Goal: Navigation & Orientation: Find specific page/section

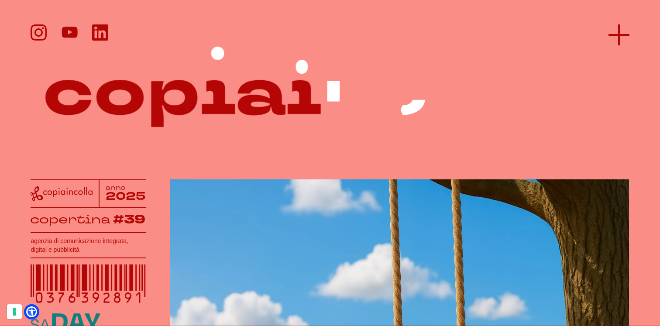
click at [621, 33] on icon at bounding box center [618, 34] width 21 height 21
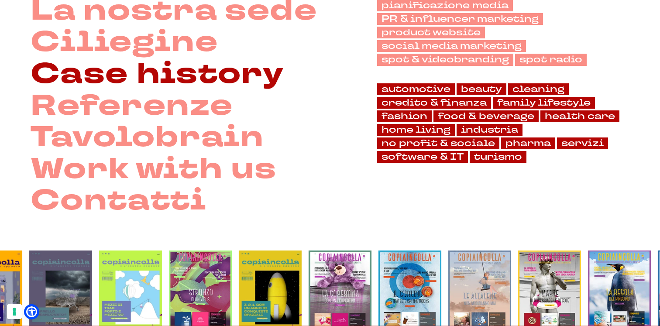
scroll to position [207, 0]
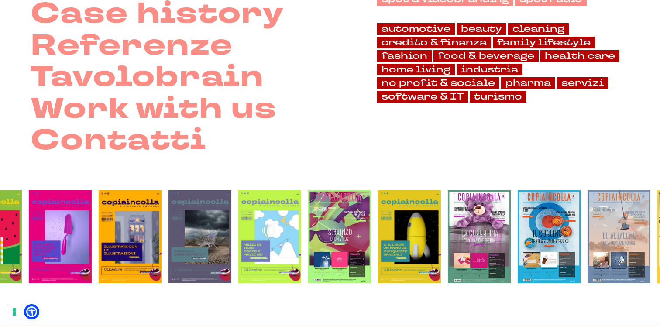
drag, startPoint x: 136, startPoint y: 250, endPoint x: 391, endPoint y: 223, distance: 257.1
click at [301, 223] on img at bounding box center [269, 236] width 63 height 93
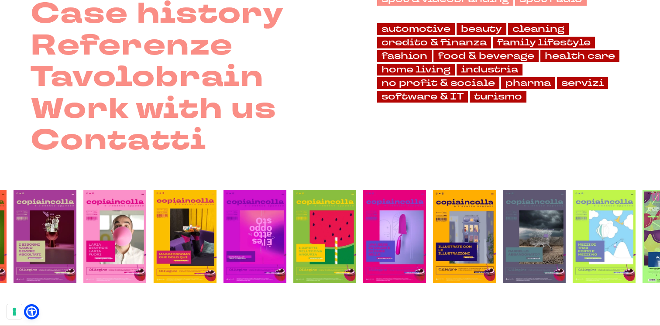
drag, startPoint x: 69, startPoint y: 222, endPoint x: 306, endPoint y: 219, distance: 237.4
click at [290, 219] on li at bounding box center [255, 236] width 70 height 93
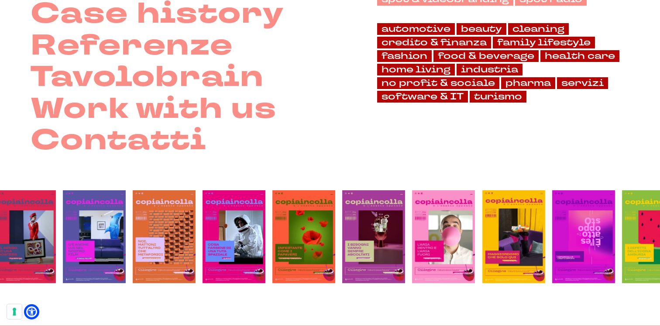
drag, startPoint x: 64, startPoint y: 224, endPoint x: 390, endPoint y: 216, distance: 326.4
click at [390, 216] on img at bounding box center [373, 236] width 63 height 93
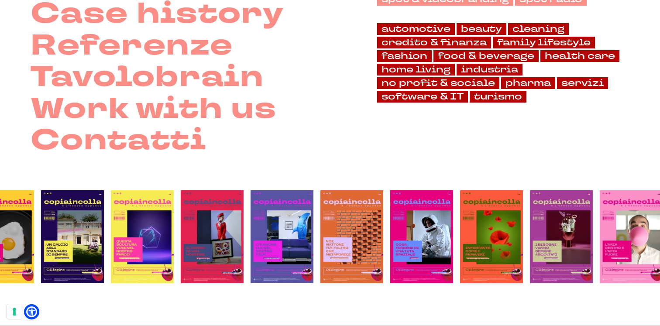
drag, startPoint x: 80, startPoint y: 232, endPoint x: 392, endPoint y: 220, distance: 312.6
click at [243, 220] on img at bounding box center [212, 236] width 63 height 93
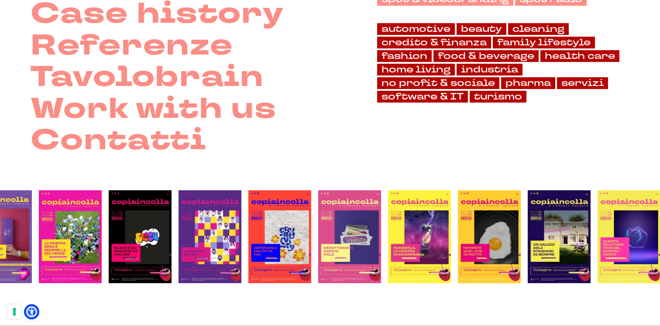
drag, startPoint x: 57, startPoint y: 225, endPoint x: 405, endPoint y: 218, distance: 348.7
click at [405, 218] on img at bounding box center [419, 236] width 63 height 93
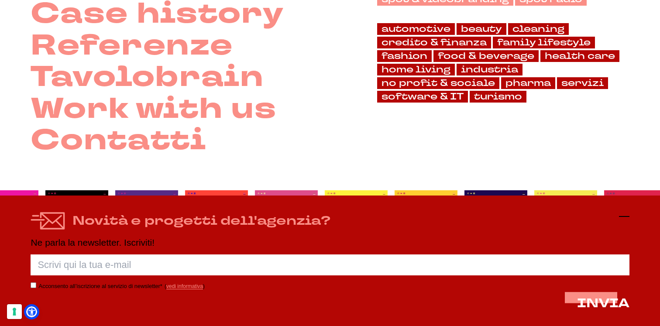
click at [627, 213] on icon at bounding box center [624, 216] width 10 height 10
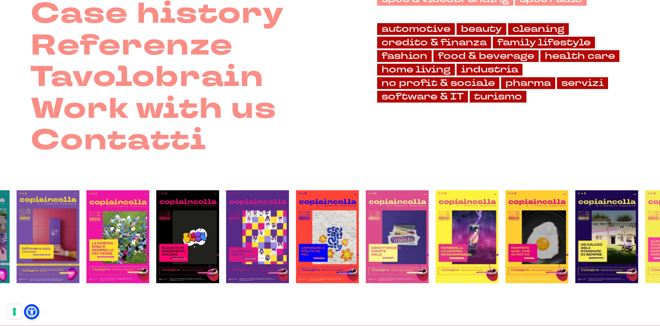
drag, startPoint x: 184, startPoint y: 257, endPoint x: 607, endPoint y: 189, distance: 428.2
click at [359, 190] on img at bounding box center [327, 236] width 63 height 93
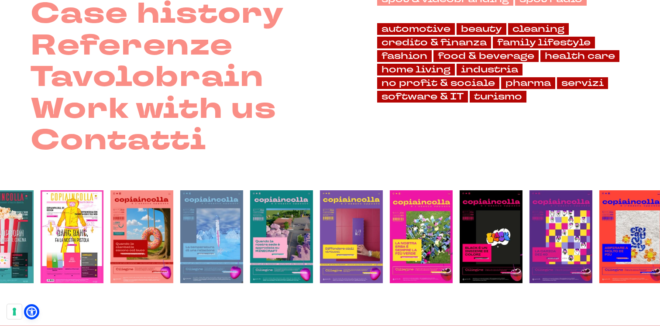
drag, startPoint x: 140, startPoint y: 189, endPoint x: 536, endPoint y: 169, distance: 396.7
click at [537, 169] on div at bounding box center [330, 229] width 660 height 145
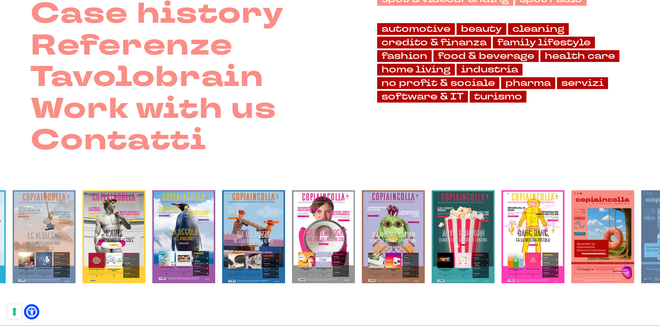
drag, startPoint x: 38, startPoint y: 238, endPoint x: 499, endPoint y: 190, distance: 463.3
click at [499, 190] on li at bounding box center [533, 236] width 70 height 93
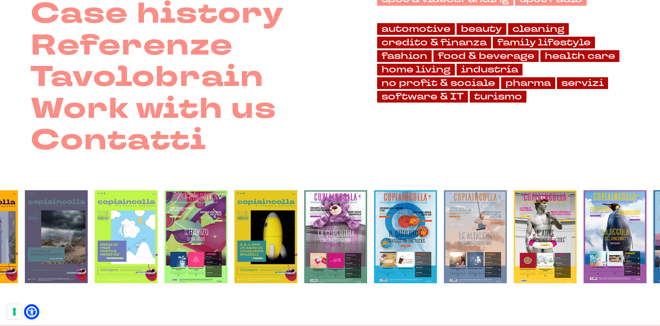
drag, startPoint x: 72, startPoint y: 222, endPoint x: 503, endPoint y: 198, distance: 431.7
click at [503, 198] on img at bounding box center [475, 236] width 63 height 93
click at [118, 234] on img at bounding box center [126, 236] width 63 height 93
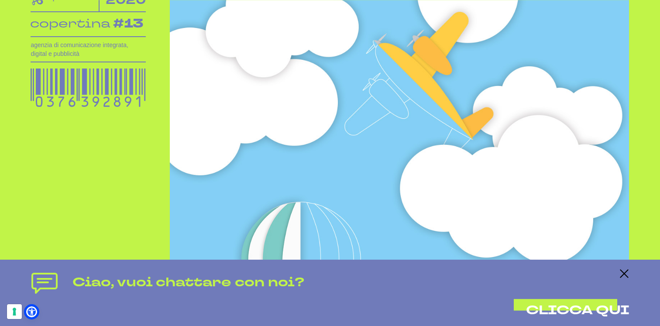
scroll to position [196, 0]
click at [624, 271] on icon at bounding box center [624, 273] width 10 height 10
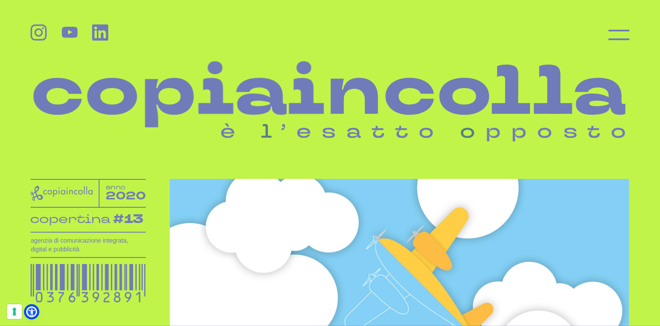
scroll to position [0, 0]
